Goal: Task Accomplishment & Management: Manage account settings

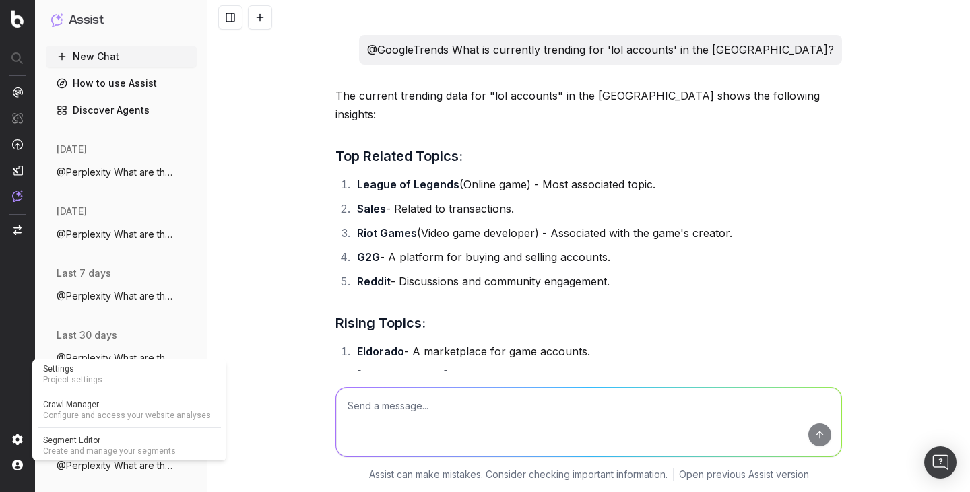
scroll to position [938, 0]
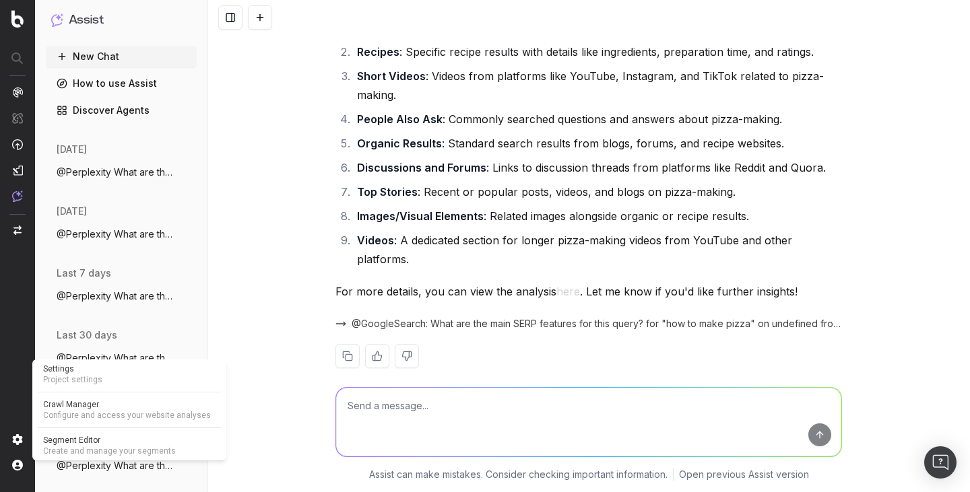
click at [86, 369] on span "Settings" at bounding box center [129, 369] width 172 height 11
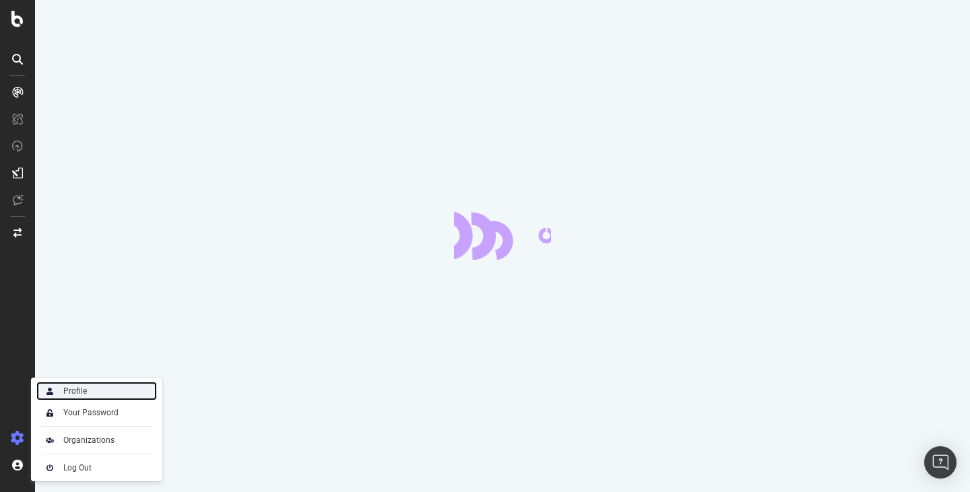
click at [80, 385] on div "Profile" at bounding box center [96, 391] width 121 height 19
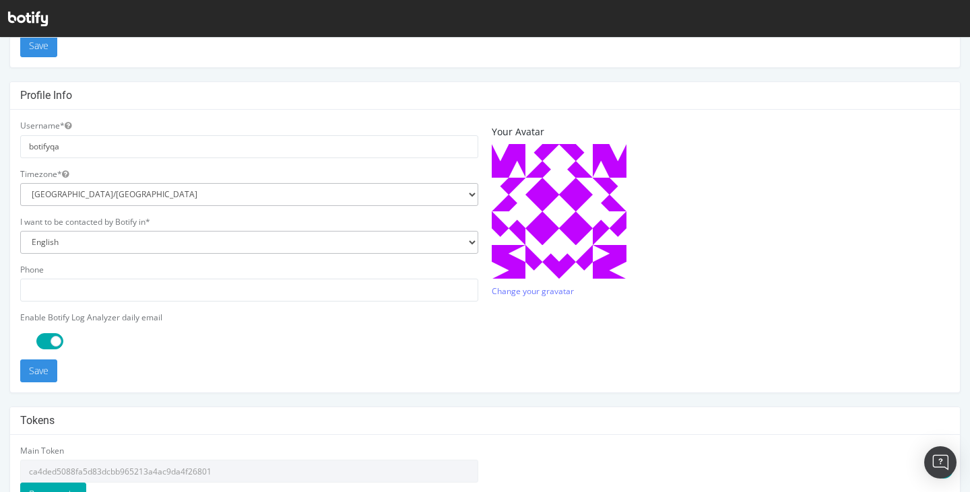
scroll to position [393, 0]
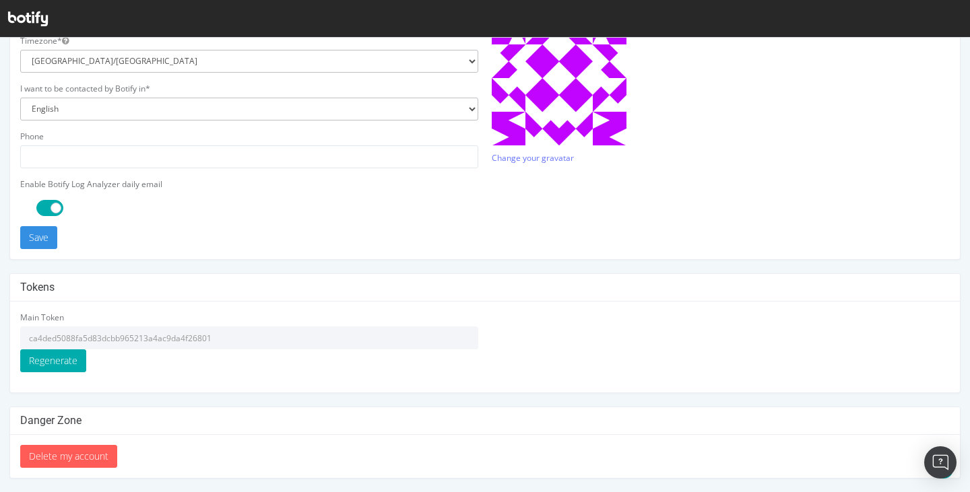
click at [182, 337] on input "ca4ded5088fa5d83dcbb965213a4ac9da4f26801" at bounding box center [249, 338] width 458 height 23
